Goal: Check status: Check status

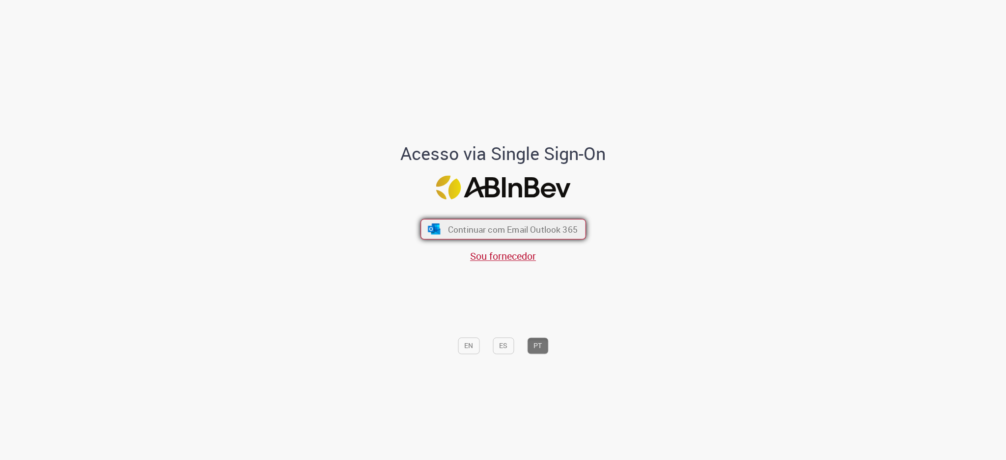
click at [455, 226] on span "Continuar com Email Outlook 365" at bounding box center [513, 229] width 130 height 11
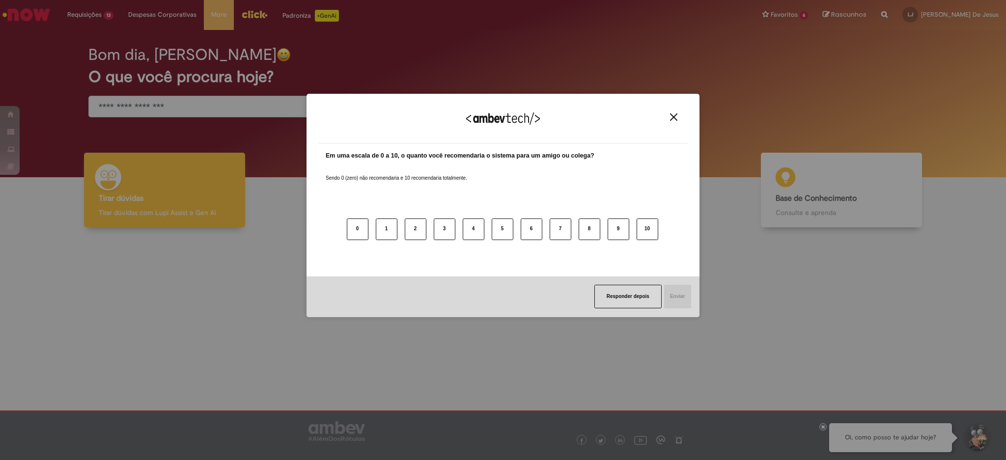
click at [675, 118] on img "Close" at bounding box center [673, 117] width 7 height 7
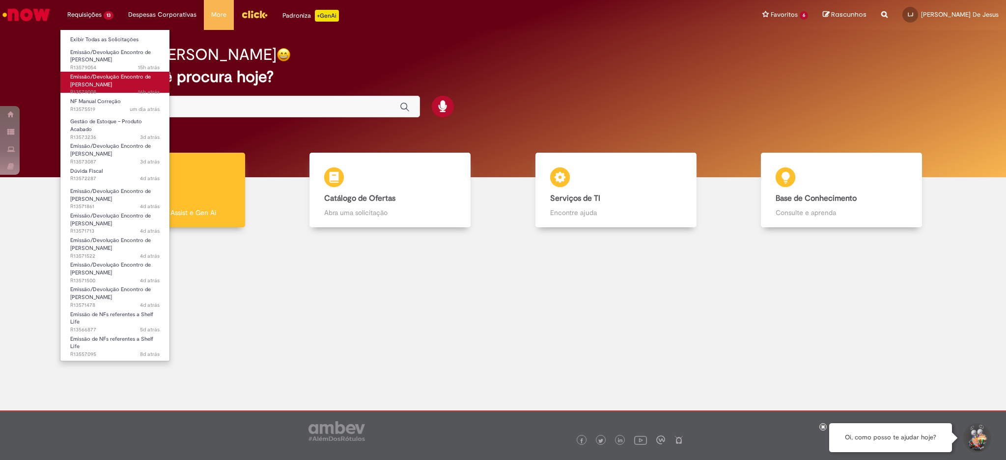
click at [111, 83] on span "Emissão/Devolução Encontro de [PERSON_NAME]" at bounding box center [110, 80] width 81 height 15
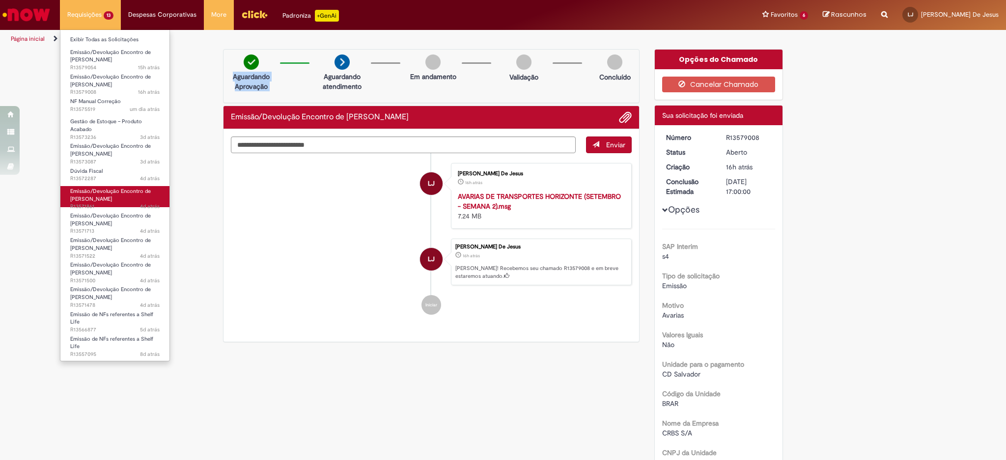
click at [109, 190] on span "Emissão/Devolução Encontro de [PERSON_NAME]" at bounding box center [110, 195] width 81 height 15
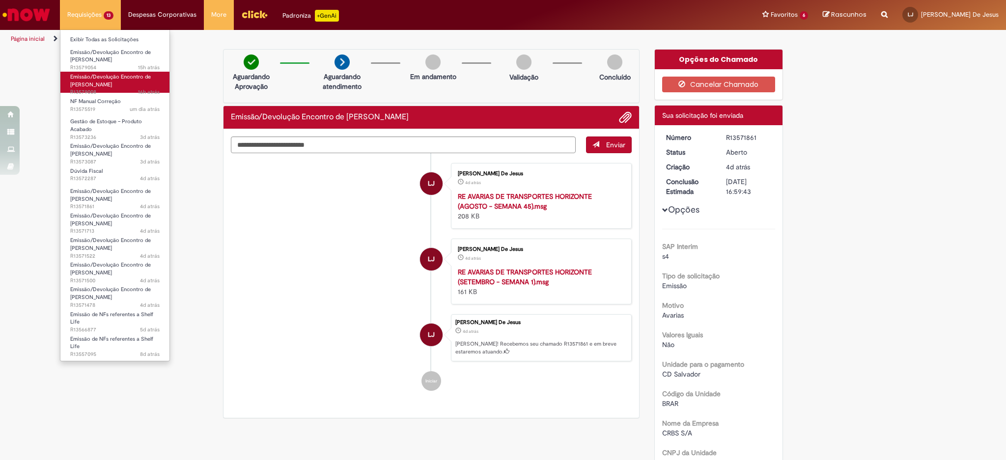
click at [103, 86] on span "Emissão/Devolução Encontro de [PERSON_NAME]" at bounding box center [110, 80] width 81 height 15
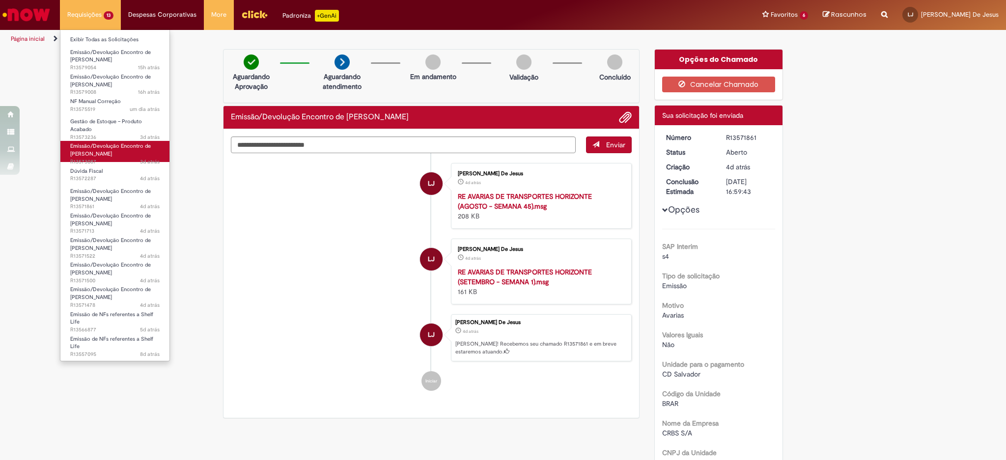
click at [85, 157] on span "Emissão/Devolução Encontro de [PERSON_NAME]" at bounding box center [110, 150] width 81 height 15
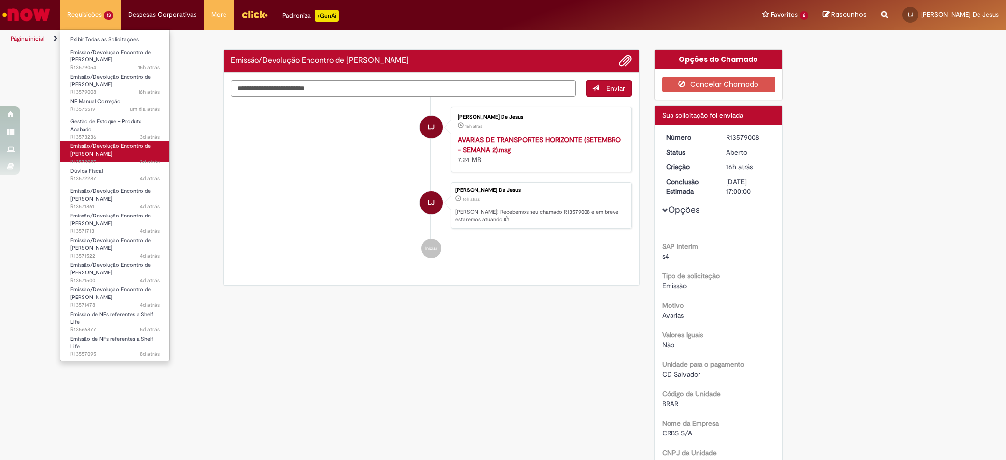
click at [82, 163] on span "3d atrás 3 dias atrás R13573087" at bounding box center [114, 162] width 89 height 8
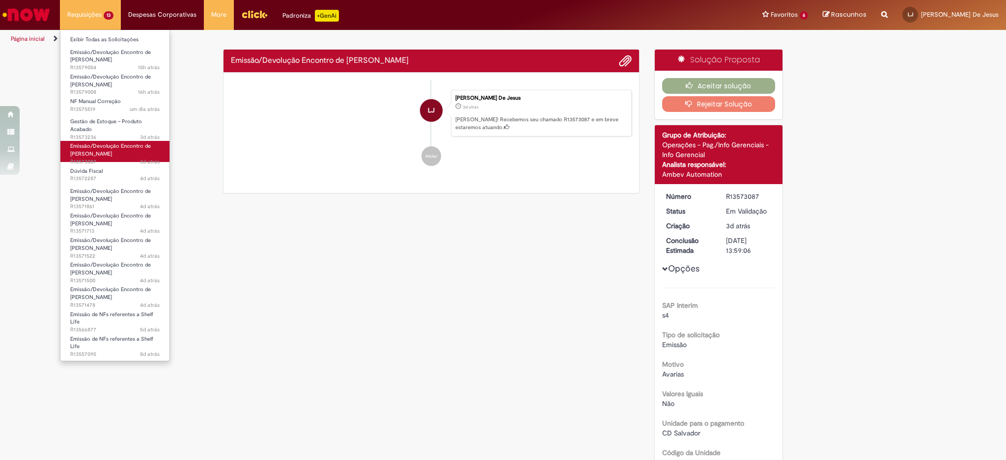
click at [82, 163] on span "3d atrás 3 dias atrás R13573087" at bounding box center [114, 162] width 89 height 8
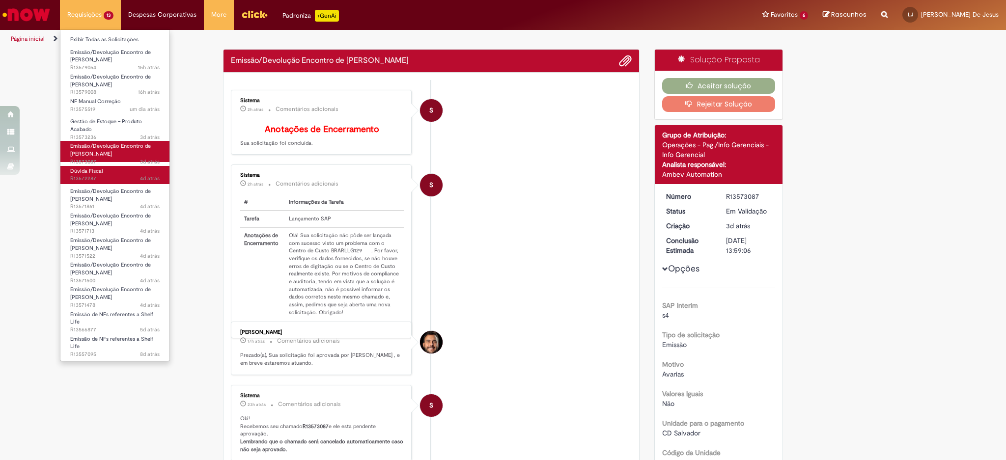
drag, startPoint x: 82, startPoint y: 163, endPoint x: 82, endPoint y: 172, distance: 9.3
click at [82, 172] on ul "Exibir Todas as Solicitações Emissão/Devolução Encontro de Contas Fornecedor 15…" at bounding box center [115, 195] width 110 height 332
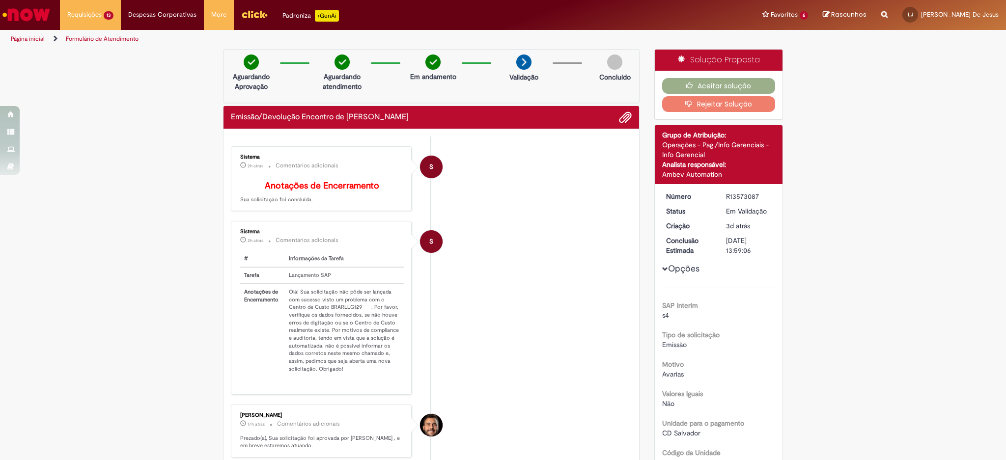
drag, startPoint x: 757, startPoint y: 194, endPoint x: 708, endPoint y: 197, distance: 48.7
click at [708, 192] on dl "Número R13573087 Status Em [GEOGRAPHIC_DATA] Criação 3d atrás 3 dias atrás Conc…" at bounding box center [719, 192] width 121 height 0
copy dl "Número R13573087"
